Goal: Information Seeking & Learning: Learn about a topic

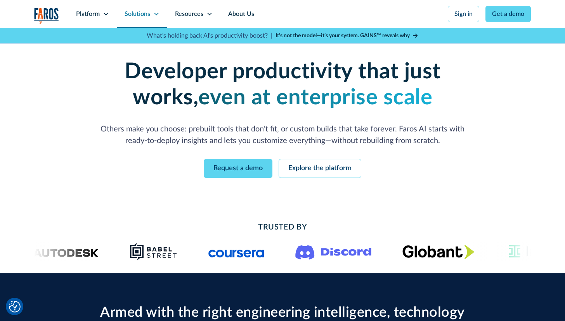
click at [141, 17] on div "Solutions" at bounding box center [138, 13] width 26 height 9
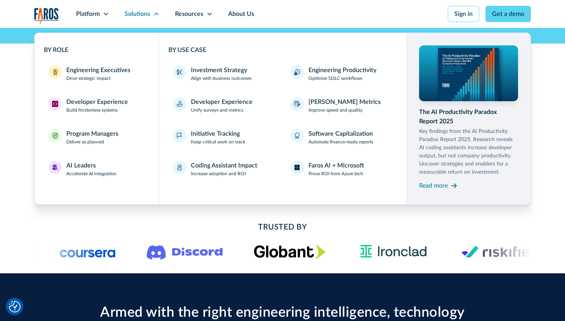
click at [43, 224] on div "Trusted By" at bounding box center [282, 227] width 496 height 12
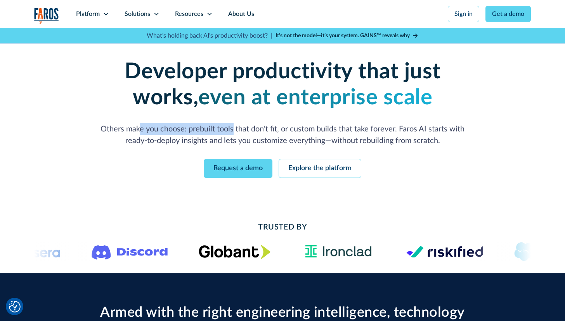
drag, startPoint x: 141, startPoint y: 130, endPoint x: 238, endPoint y: 129, distance: 97.0
click at [233, 129] on p "Others make you choose: prebuilt tools that don't fit, or custom builds that ta…" at bounding box center [282, 134] width 372 height 23
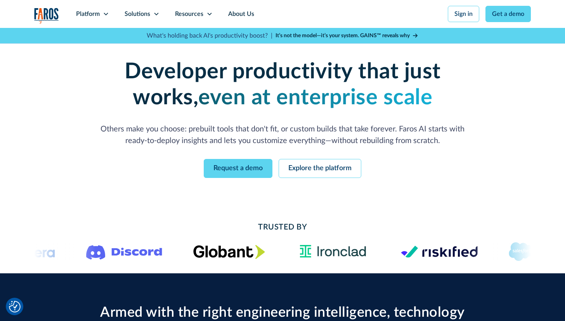
click at [275, 133] on p "Others make you choose: prebuilt tools that don't fit, or custom builds that ta…" at bounding box center [282, 134] width 372 height 23
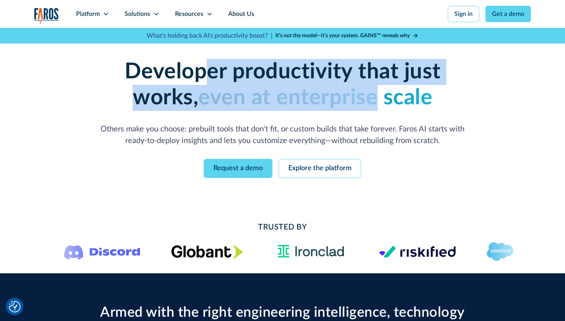
drag, startPoint x: 268, startPoint y: 93, endPoint x: 355, endPoint y: 97, distance: 87.4
click at [345, 100] on h1 "Developer productivity that just works, even at enterprise scale" at bounding box center [282, 85] width 397 height 52
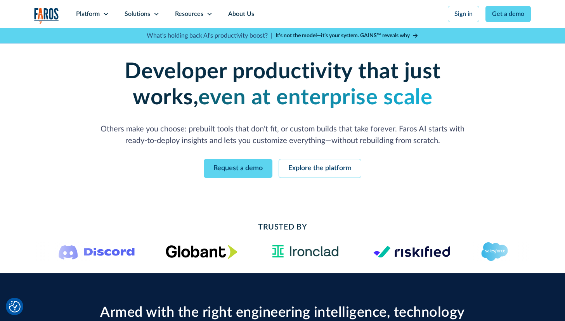
click at [360, 92] on strong "even at enterprise scale" at bounding box center [315, 98] width 234 height 22
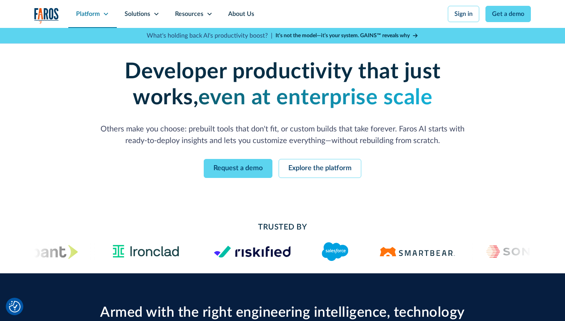
click at [96, 16] on div "Platform" at bounding box center [88, 13] width 24 height 9
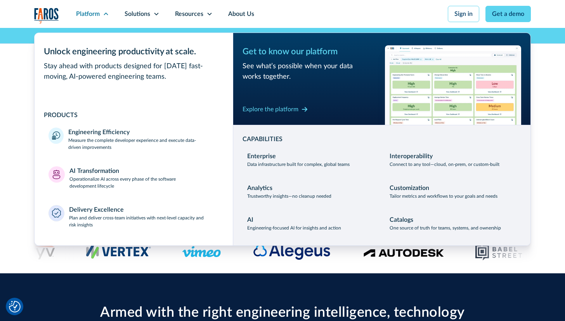
click at [25, 92] on div "Enterprise-grade developer productivity without the enterprise pain Deploy fast…" at bounding box center [282, 118] width 565 height 181
